Goal: Subscribe to service/newsletter

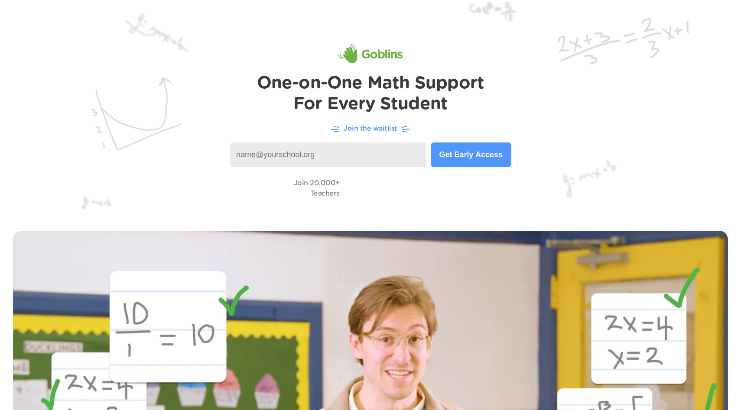
click at [318, 160] on input at bounding box center [328, 155] width 197 height 25
type input "saeed.golpoor@bpcschool.org"
click at [454, 154] on button "Get Early Access" at bounding box center [471, 155] width 81 height 25
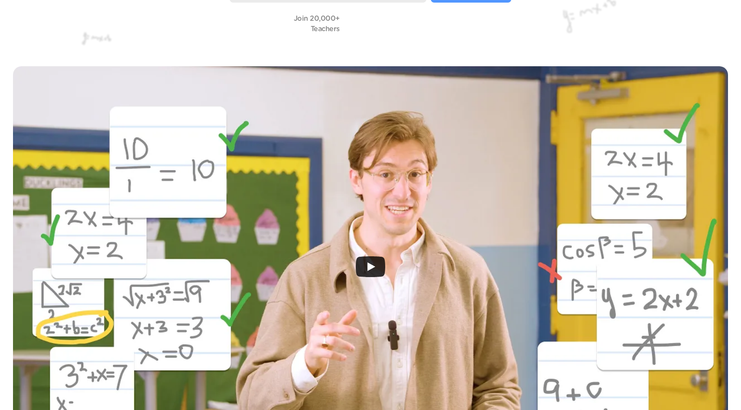
scroll to position [205, 0]
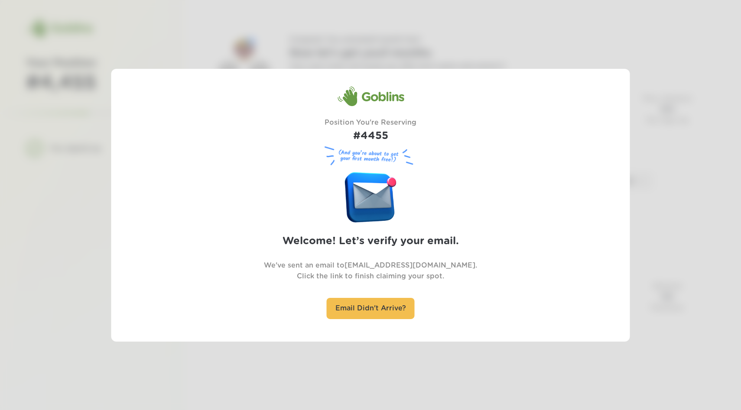
click at [726, 256] on div at bounding box center [370, 205] width 741 height 410
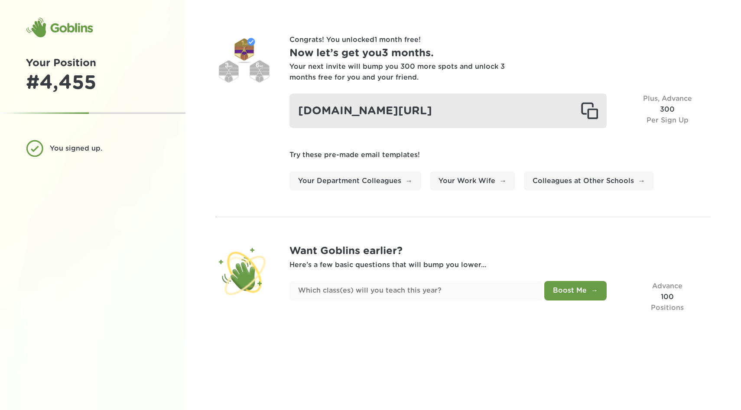
click at [431, 107] on div "[DOMAIN_NAME][URL]" at bounding box center [448, 111] width 318 height 35
click at [436, 110] on div "[DOMAIN_NAME][URL]" at bounding box center [448, 111] width 318 height 35
click at [436, 110] on div "goblinsapp.com/?r=rec93paWh4IdXLt3k" at bounding box center [448, 111] width 318 height 35
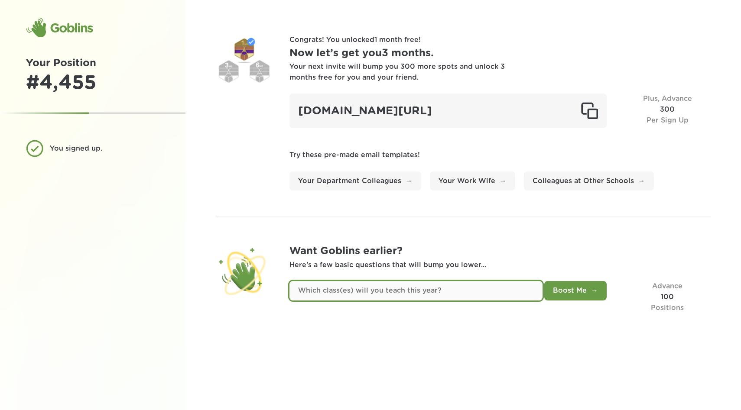
click at [497, 291] on input "text" at bounding box center [415, 290] width 253 height 19
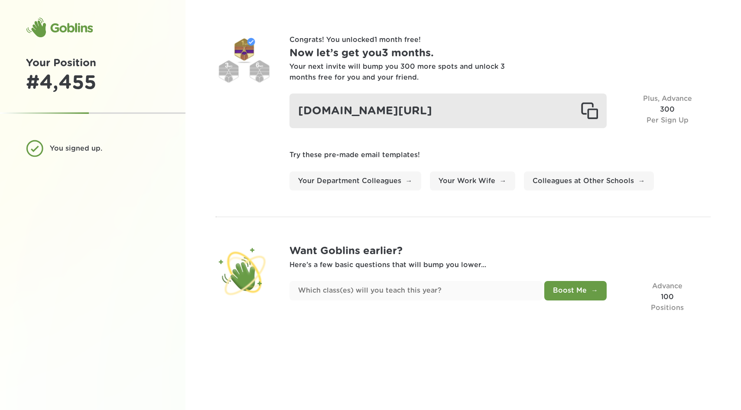
click at [437, 107] on div "goblinsapp.com/?r=rec93paWh4IdXLt3k" at bounding box center [448, 111] width 318 height 35
click at [587, 110] on div at bounding box center [588, 110] width 17 height 17
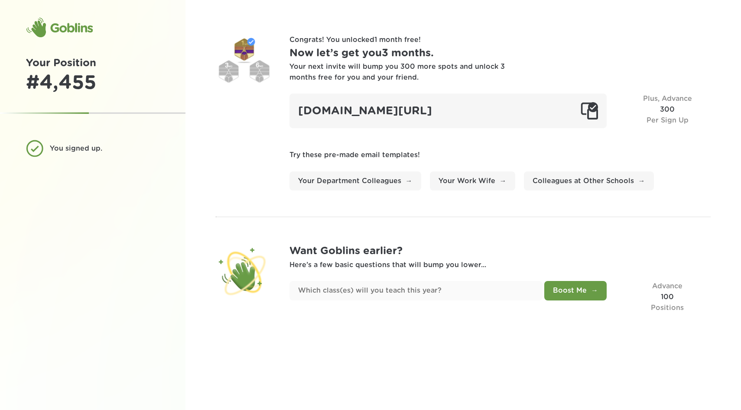
click at [78, 27] on div "Goblins" at bounding box center [59, 27] width 67 height 21
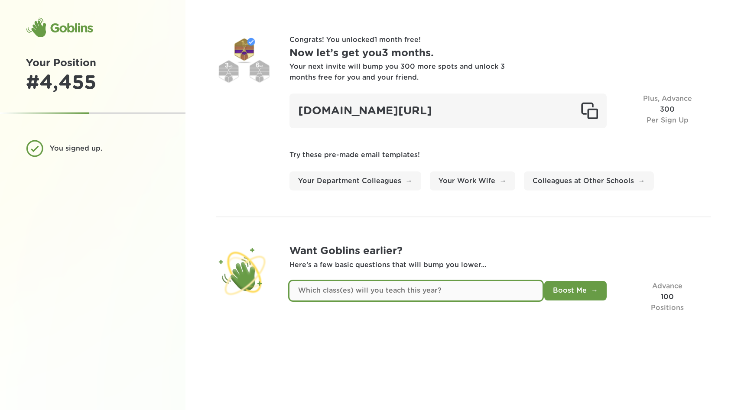
click at [418, 286] on input "text" at bounding box center [415, 290] width 253 height 19
type input "algebra"
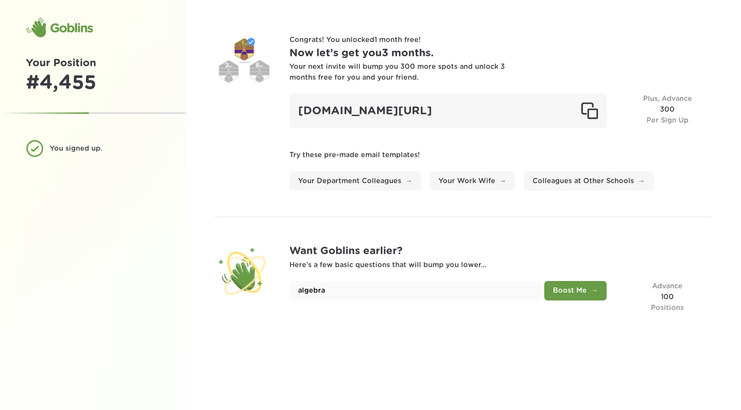
click at [564, 289] on button "Boost Me" at bounding box center [575, 290] width 62 height 19
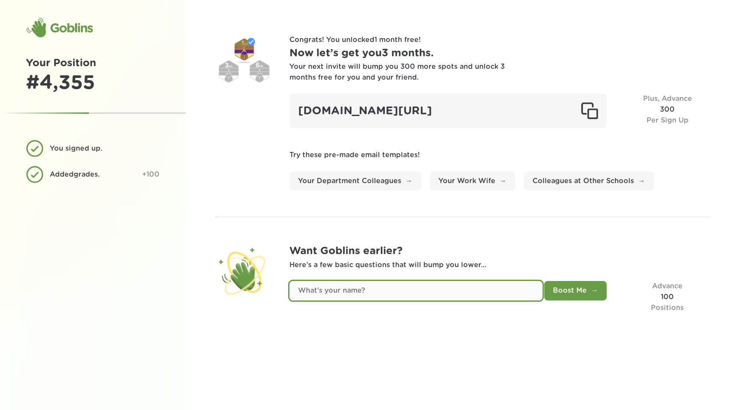
click at [497, 290] on input "text" at bounding box center [415, 290] width 253 height 19
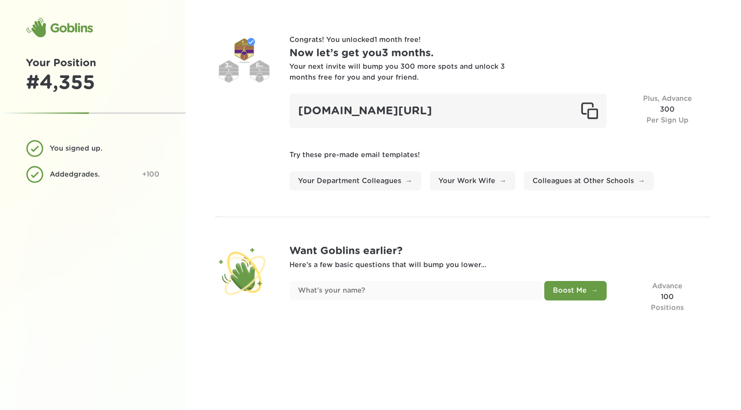
click at [37, 177] on div "Added grades . +100" at bounding box center [92, 174] width 133 height 17
click at [152, 174] on div "+100" at bounding box center [150, 174] width 17 height 11
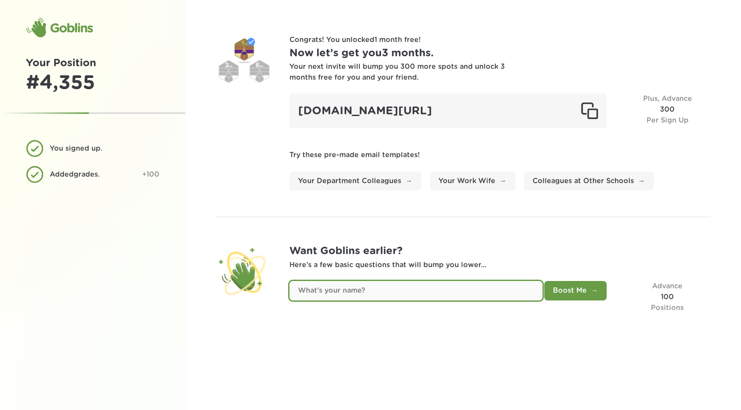
click at [440, 288] on input "text" at bounding box center [415, 290] width 253 height 19
type input "saeed"
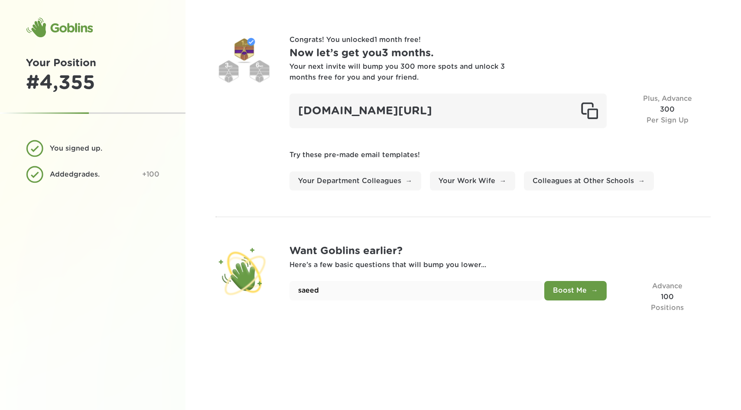
click at [577, 295] on button "Boost Me" at bounding box center [575, 290] width 62 height 19
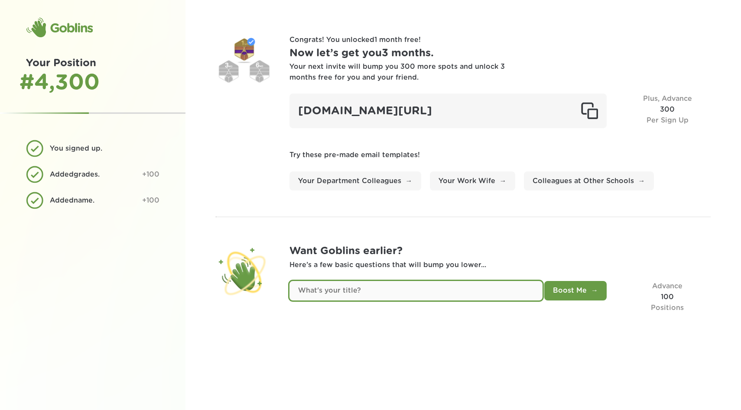
click at [480, 295] on input "text" at bounding box center [415, 290] width 253 height 19
type input "teacher"
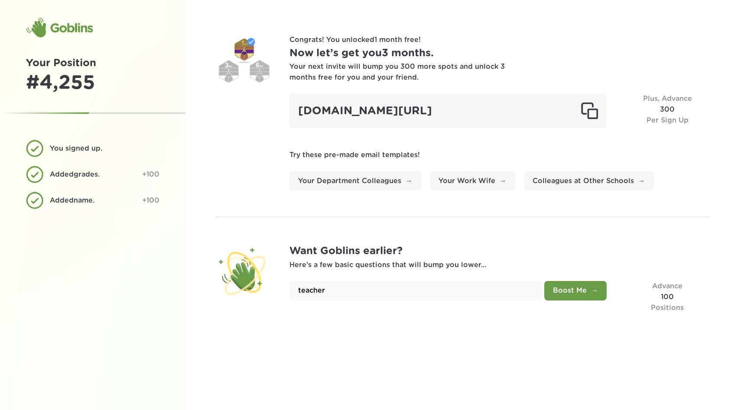
click at [570, 289] on button "Boost Me" at bounding box center [575, 290] width 62 height 19
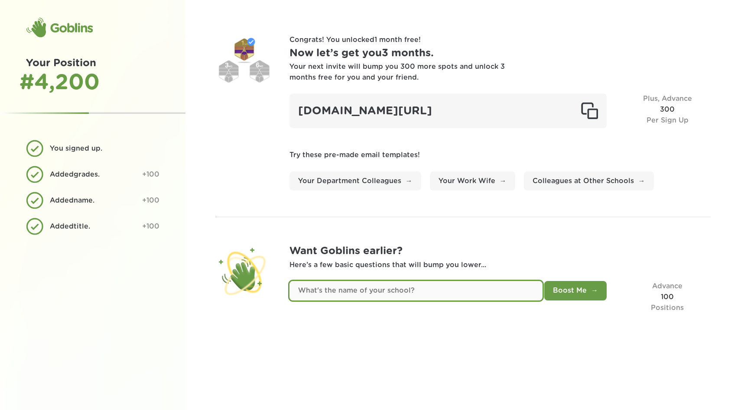
click at [489, 291] on input "text" at bounding box center [415, 290] width 253 height 19
type input "BPC"
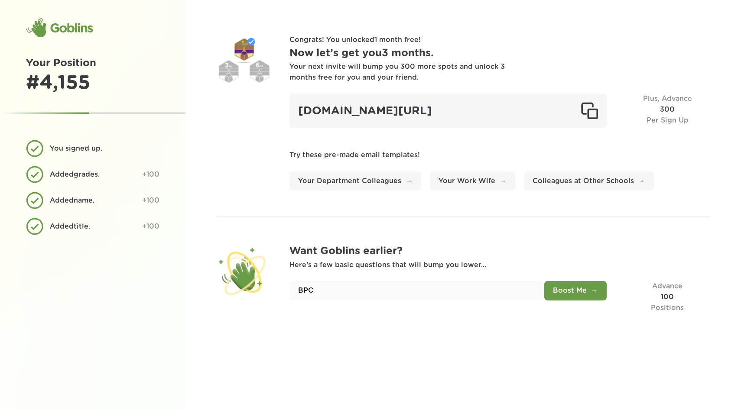
click at [565, 285] on button "Boost Me" at bounding box center [575, 290] width 62 height 19
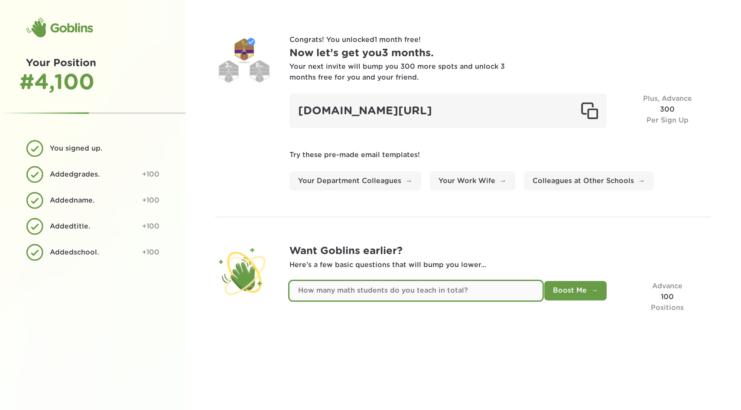
click at [502, 289] on input "text" at bounding box center [415, 290] width 253 height 19
type input "82"
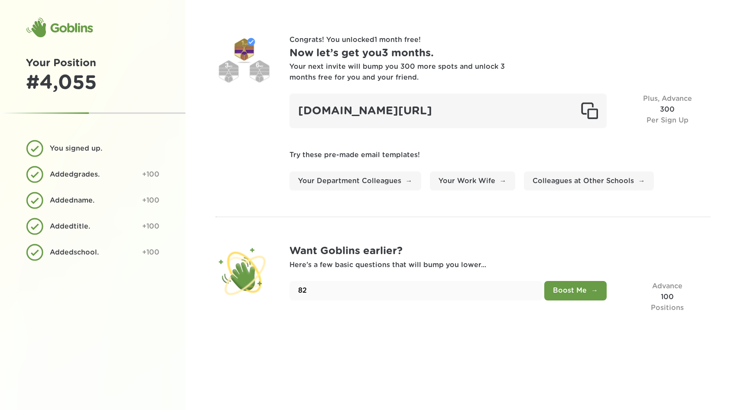
click at [577, 294] on button "Boost Me" at bounding box center [575, 290] width 62 height 19
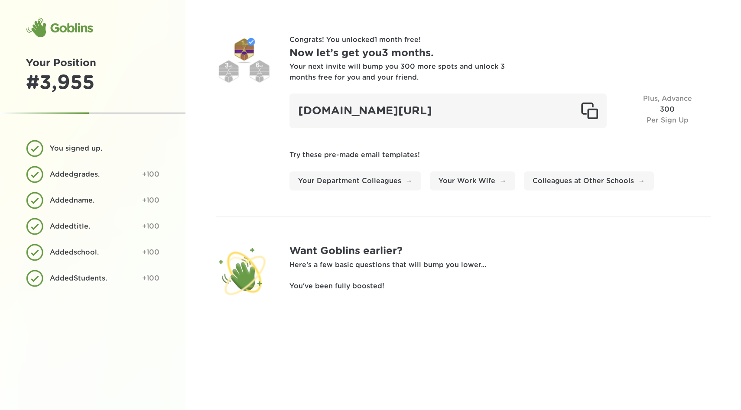
click at [512, 281] on p "You've been fully boosted!" at bounding box center [499, 286] width 421 height 11
click at [395, 178] on link "Your Department Colleagues" at bounding box center [355, 181] width 132 height 19
click at [179, 64] on div "Your Position # 3,955" at bounding box center [92, 74] width 185 height 39
click at [72, 28] on div "Goblins" at bounding box center [59, 27] width 67 height 21
click at [402, 65] on div "Your next invite will bump you 300 more spots and unlock 3 months free for you …" at bounding box center [397, 73] width 217 height 22
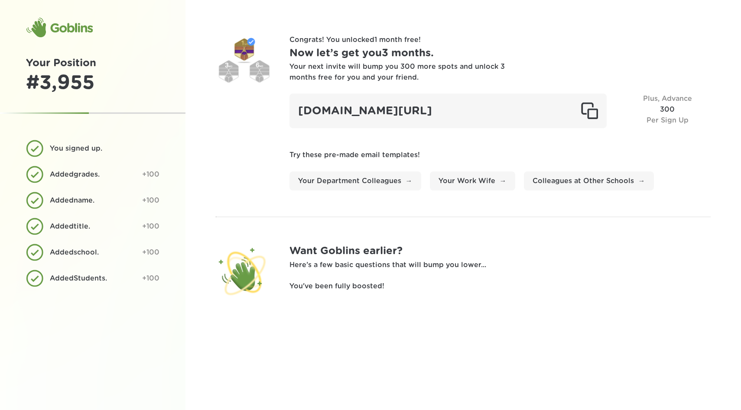
click at [77, 28] on div "Goblins" at bounding box center [59, 27] width 67 height 21
click at [60, 24] on div "Goblins" at bounding box center [59, 27] width 67 height 21
